Goal: Information Seeking & Learning: Learn about a topic

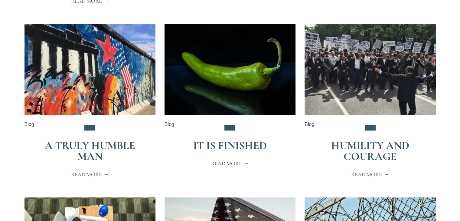
scroll to position [635, 0]
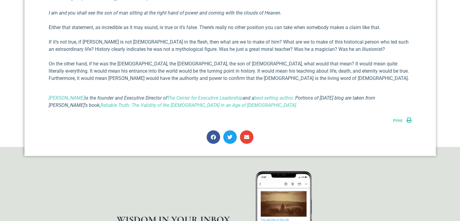
scroll to position [484, 0]
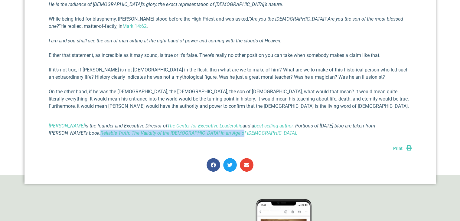
drag, startPoint x: 193, startPoint y: 115, endPoint x: 62, endPoint y: 127, distance: 132.2
copy link "Reliable Truth: The Validity of the Bible in an Age of Skepticism."
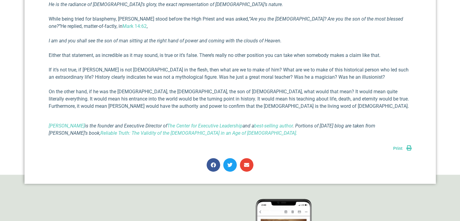
click at [150, 158] on div at bounding box center [230, 166] width 363 height 17
drag, startPoint x: 45, startPoint y: 103, endPoint x: 94, endPoint y: 103, distance: 48.7
copy link "Richard E Simmons III"
